Goal: Information Seeking & Learning: Learn about a topic

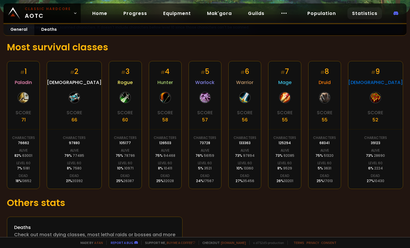
scroll to position [102, 0]
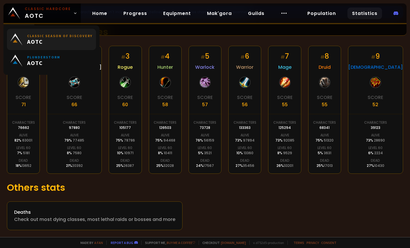
click at [45, 29] on link "Classic Season of Discovery AOTC" at bounding box center [51, 39] width 89 height 21
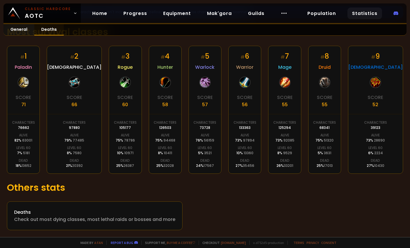
click at [50, 30] on link "Deaths" at bounding box center [48, 29] width 29 height 11
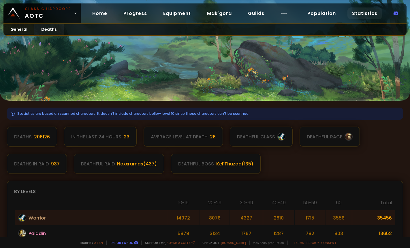
click at [18, 29] on link "General" at bounding box center [18, 29] width 31 height 11
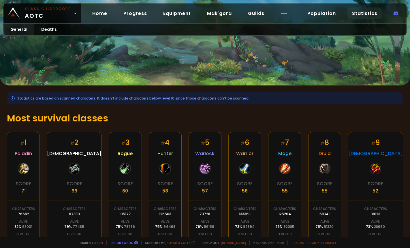
scroll to position [44, 0]
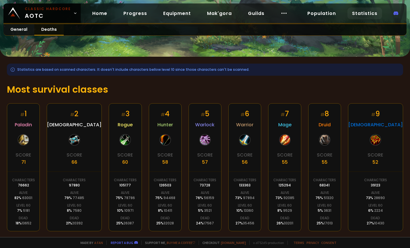
click at [46, 31] on link "Deaths" at bounding box center [48, 29] width 29 height 11
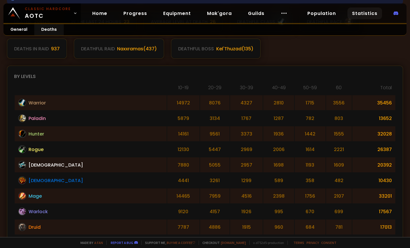
scroll to position [144, 0]
